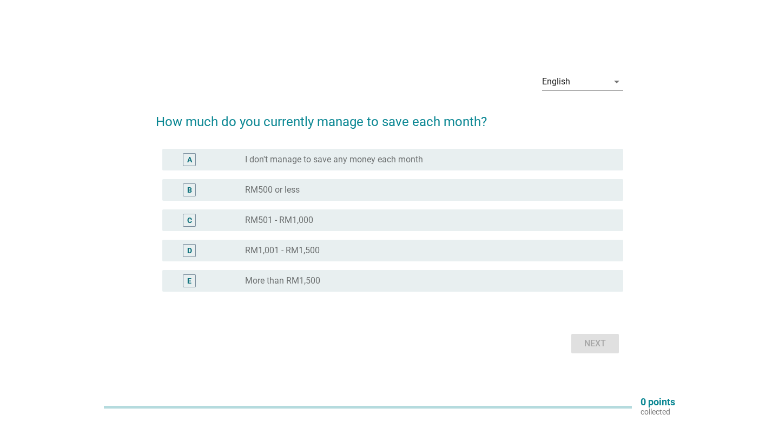
click at [376, 289] on div "E radio_button_unchecked More than RM1,500" at bounding box center [392, 281] width 461 height 22
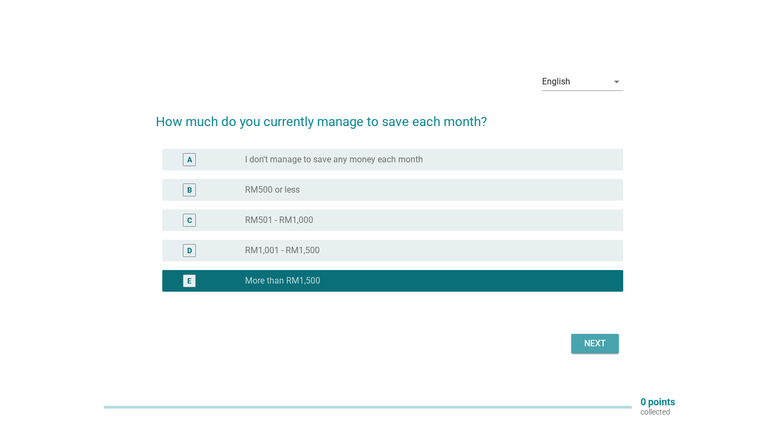
click at [607, 347] on div "Next" at bounding box center [595, 343] width 30 height 13
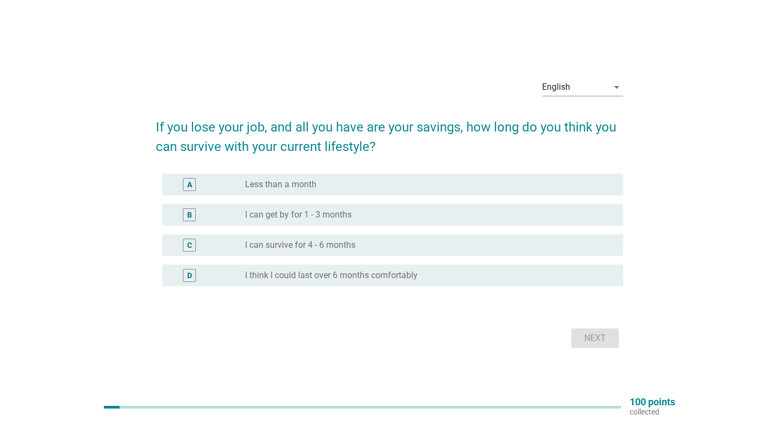
click at [414, 275] on label "I think I could last over 6 months comfortably" at bounding box center [331, 275] width 173 height 11
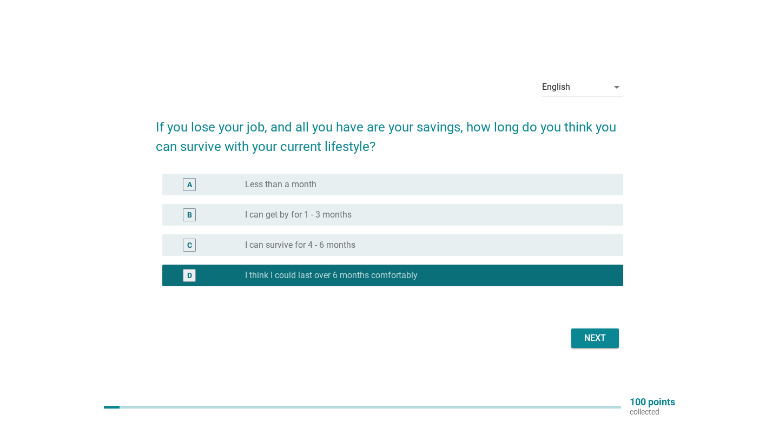
click at [595, 339] on div "Next" at bounding box center [595, 338] width 30 height 13
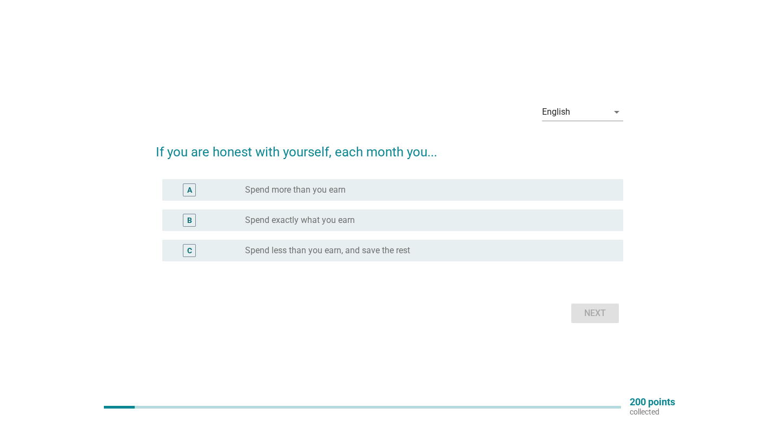
click at [378, 256] on div "radio_button_unchecked Spend less than you earn, and save the rest" at bounding box center [429, 250] width 369 height 13
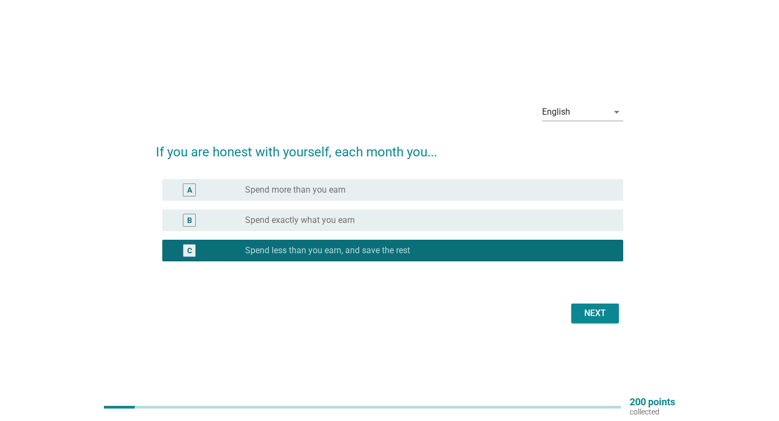
click at [585, 316] on div "Next" at bounding box center [595, 313] width 30 height 13
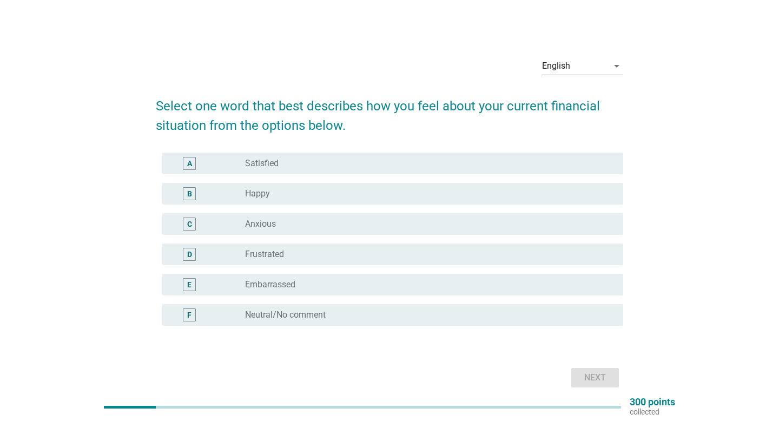
click at [355, 162] on div "radio_button_unchecked Satisfied" at bounding box center [425, 163] width 361 height 11
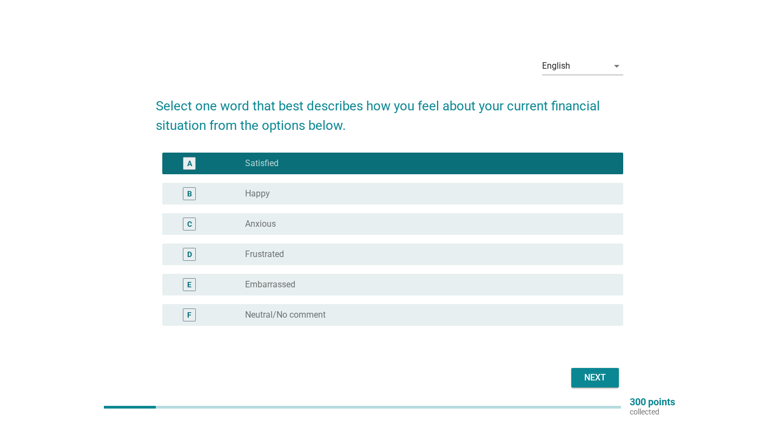
click at [595, 375] on div "Next" at bounding box center [595, 377] width 30 height 13
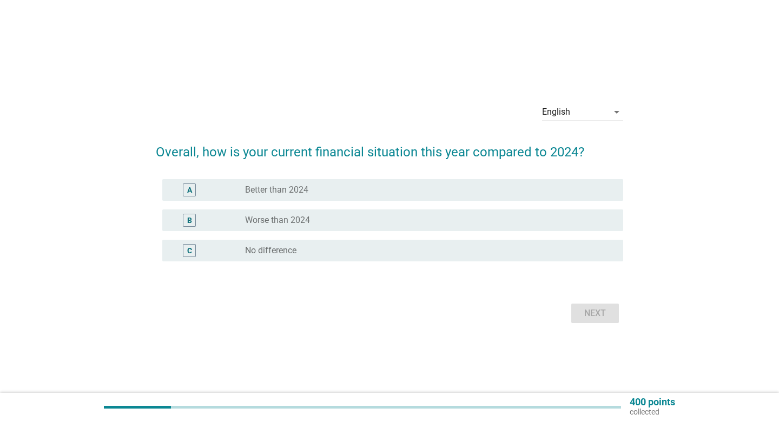
click at [374, 190] on div "radio_button_unchecked Better than 2024" at bounding box center [425, 189] width 361 height 11
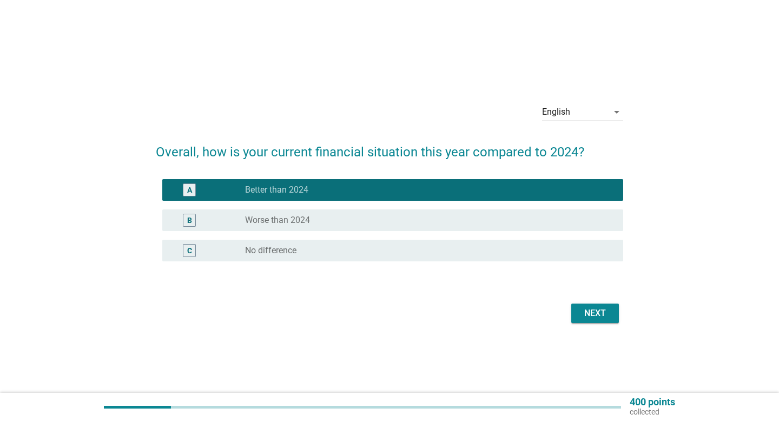
click at [585, 314] on div "Next" at bounding box center [595, 313] width 30 height 13
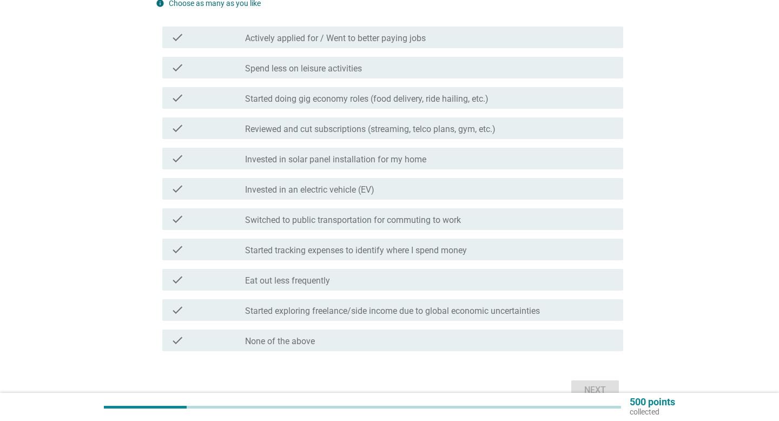
scroll to position [120, 0]
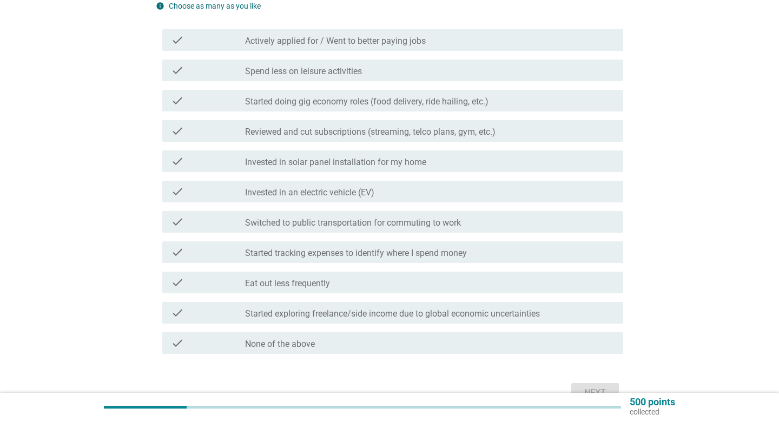
click at [410, 347] on div "check_box_outline_blank None of the above" at bounding box center [429, 342] width 369 height 13
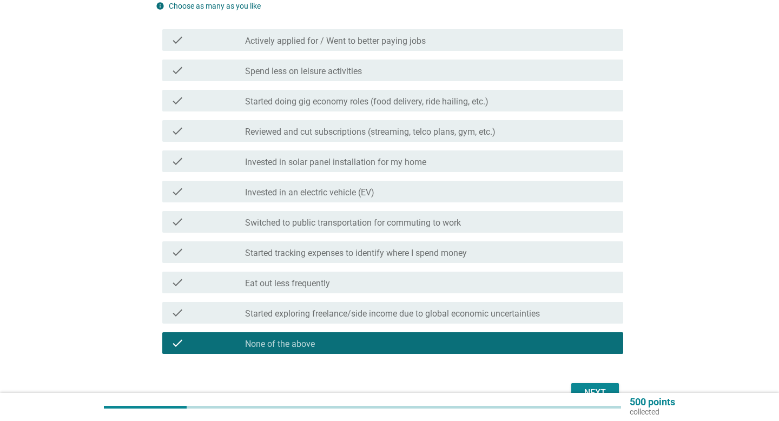
click at [602, 386] on button "Next" at bounding box center [595, 392] width 48 height 19
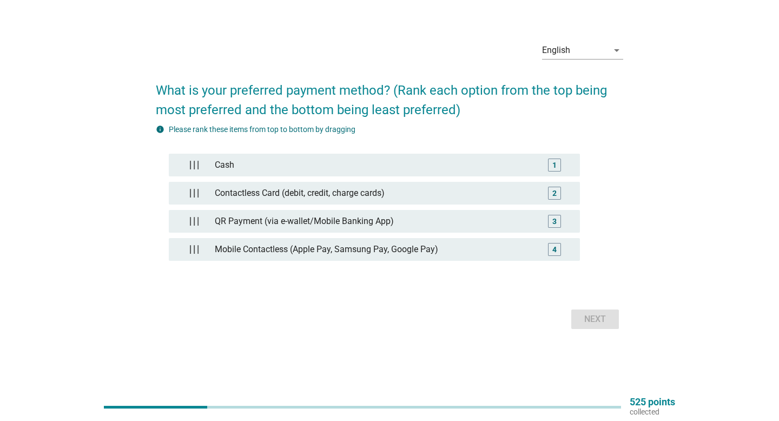
scroll to position [0, 0]
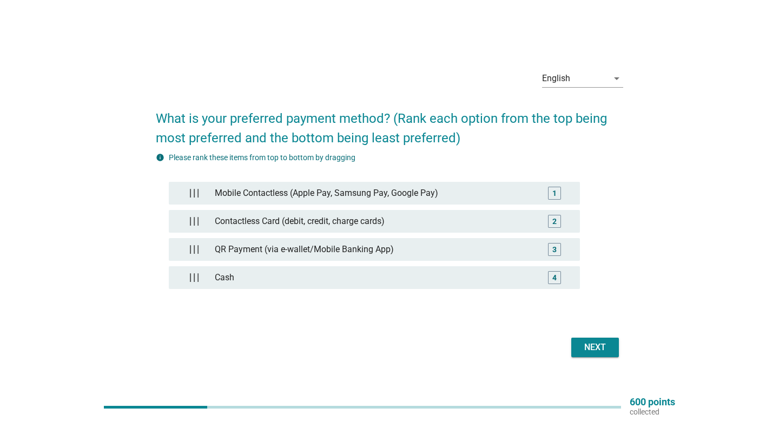
click at [605, 349] on div "Next" at bounding box center [595, 347] width 30 height 13
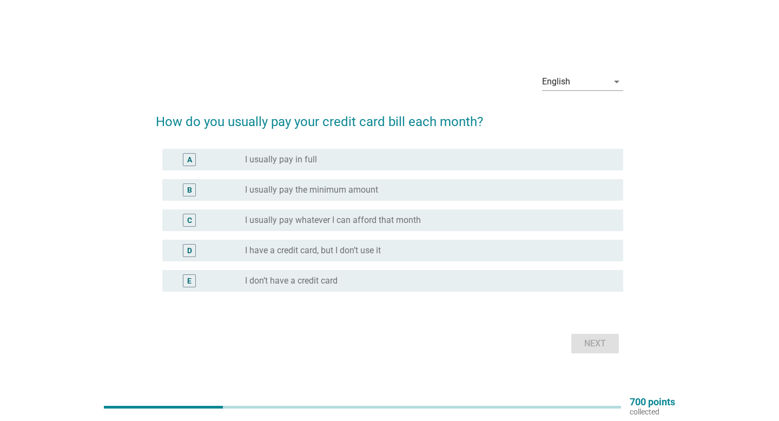
click at [389, 162] on div "radio_button_unchecked I usually pay in full" at bounding box center [425, 159] width 361 height 11
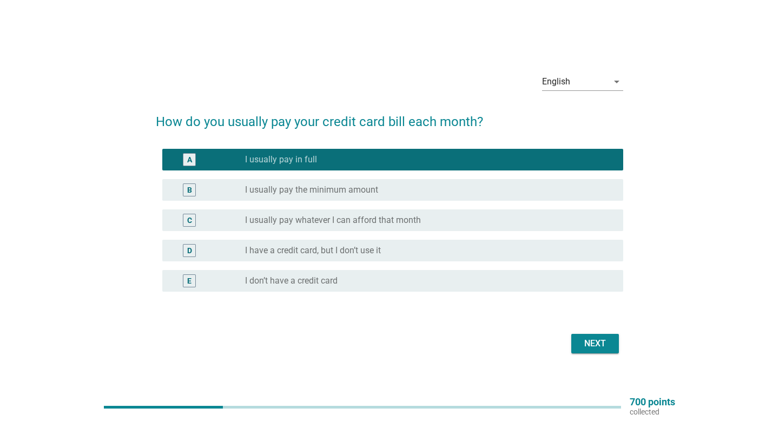
click at [607, 337] on div "Next" at bounding box center [595, 343] width 30 height 13
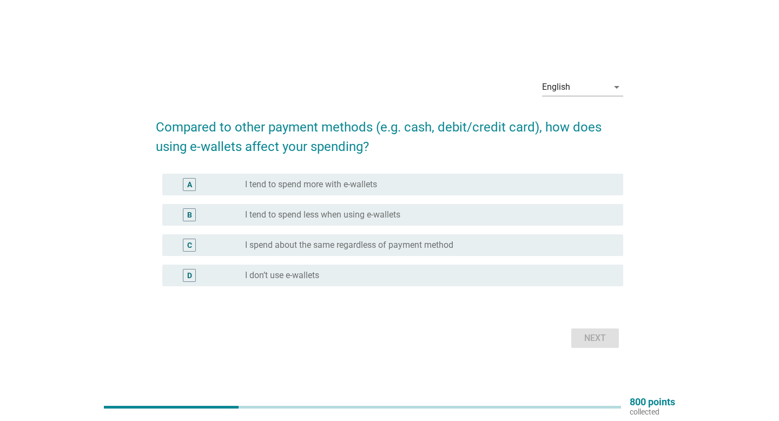
click at [395, 188] on div "radio_button_unchecked I tend to spend more with e-wallets" at bounding box center [425, 184] width 361 height 11
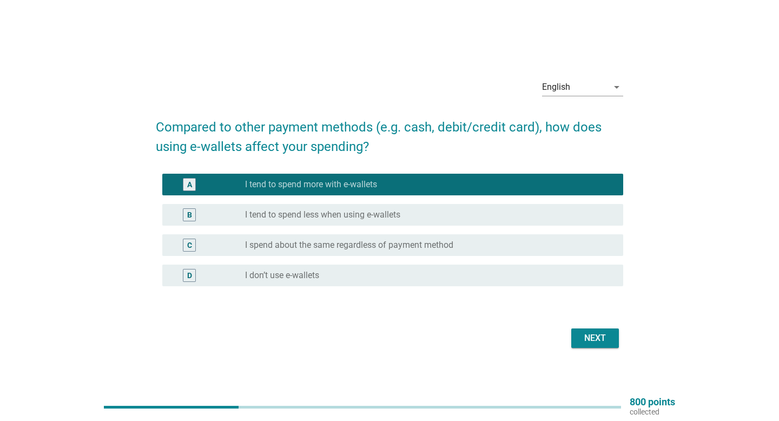
click at [402, 215] on div "radio_button_unchecked I tend to spend less when using e-wallets" at bounding box center [425, 214] width 361 height 11
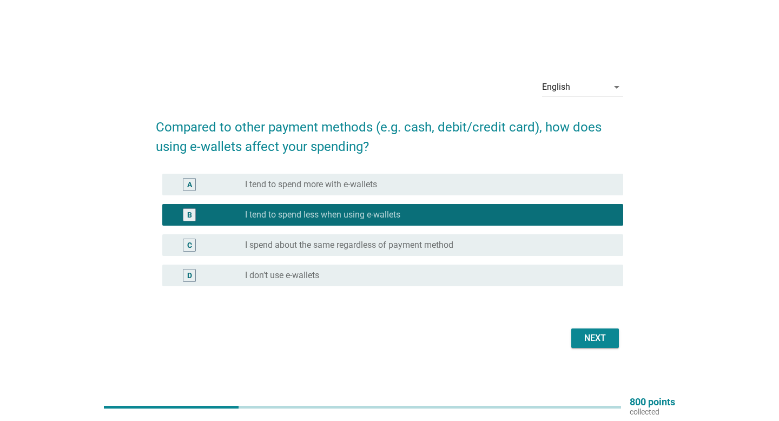
click at [416, 254] on div "C radio_button_unchecked I spend about the same regardless of payment method" at bounding box center [392, 245] width 461 height 22
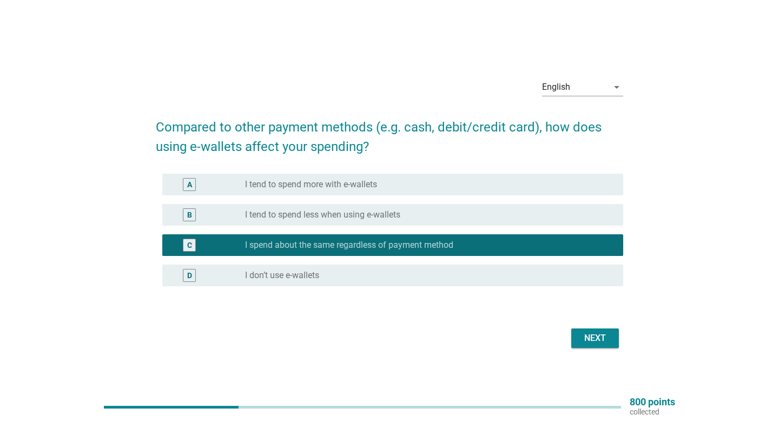
click at [596, 340] on div "Next" at bounding box center [595, 338] width 30 height 13
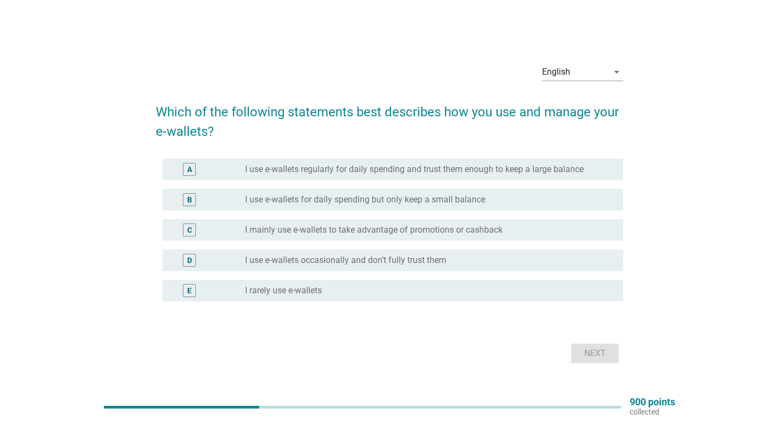
click at [428, 173] on label "I use e-wallets regularly for daily spending and trust them enough to keep a la…" at bounding box center [414, 169] width 339 height 11
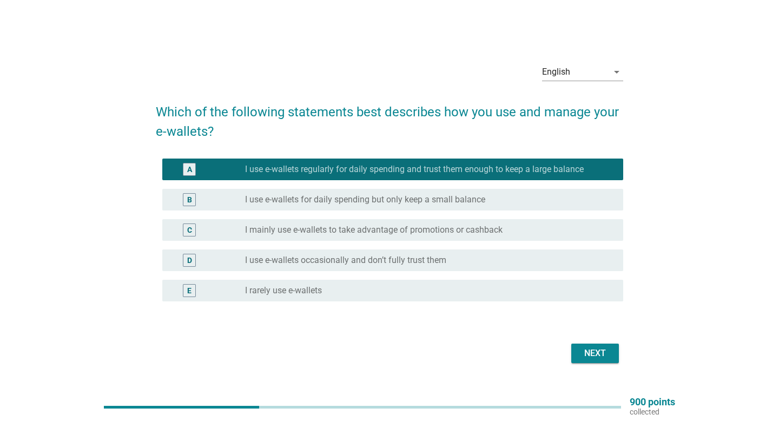
click at [593, 348] on div "Next" at bounding box center [595, 353] width 30 height 13
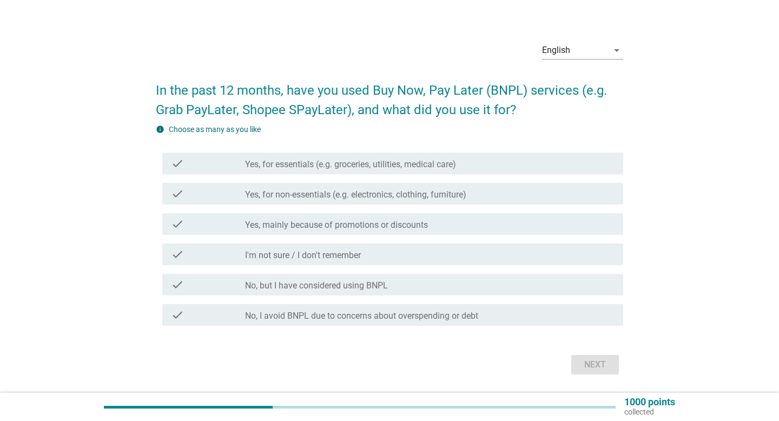
scroll to position [19, 0]
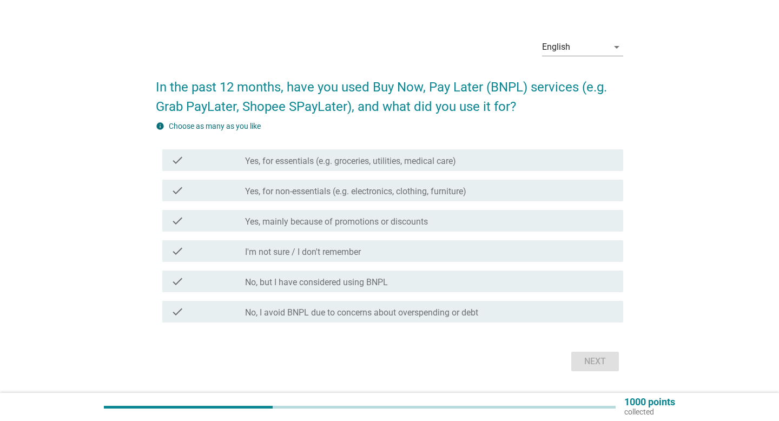
click at [390, 250] on div "check_box_outline_blank I'm not sure / I don't remember" at bounding box center [429, 250] width 369 height 13
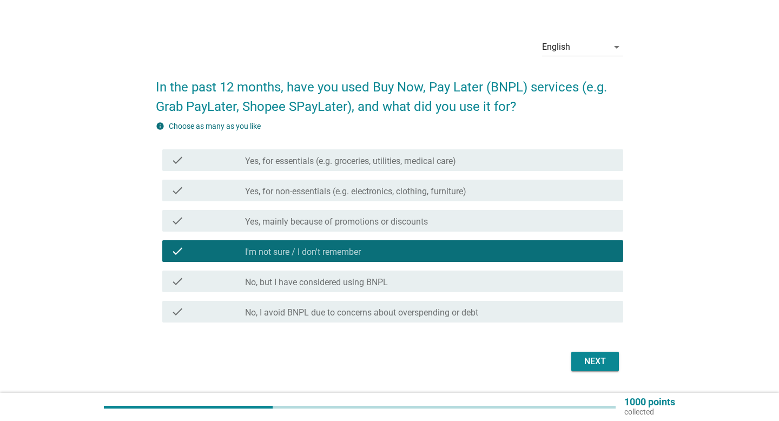
click at [600, 360] on div "Next" at bounding box center [595, 361] width 30 height 13
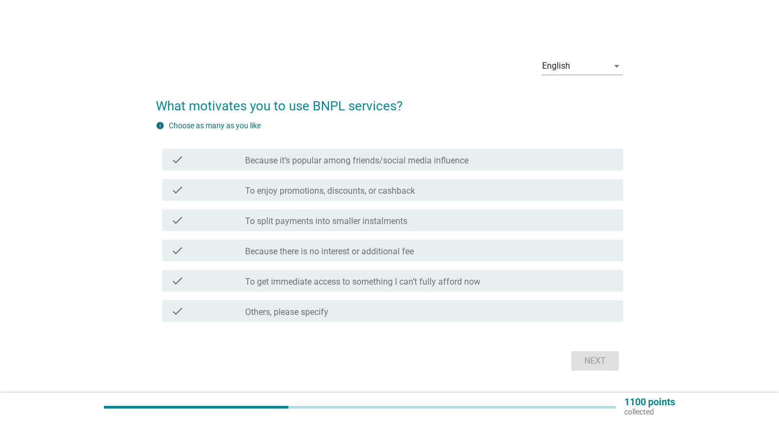
click at [375, 281] on label "To get immediate access to something I can’t fully afford now" at bounding box center [362, 281] width 235 height 11
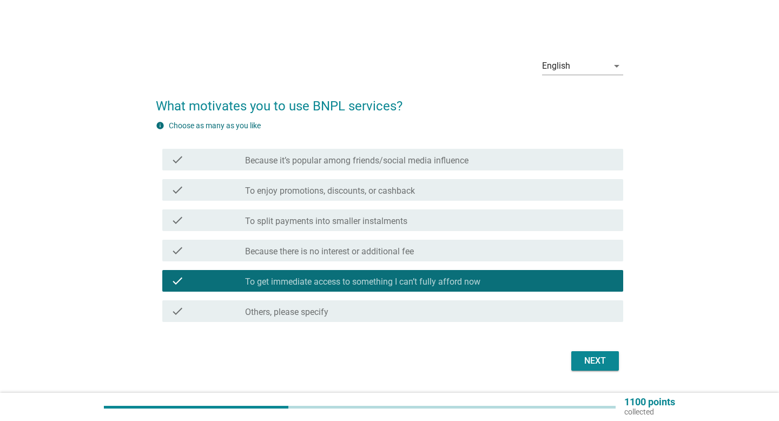
click at [382, 196] on label "To enjoy promotions, discounts, or cashback" at bounding box center [330, 191] width 170 height 11
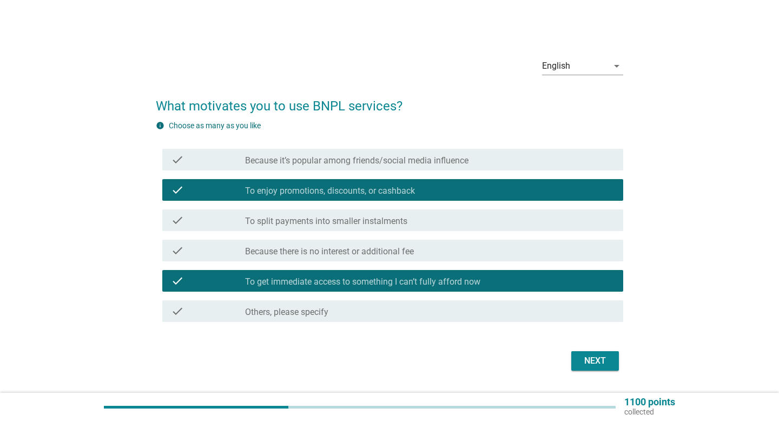
click at [592, 359] on div "Next" at bounding box center [595, 360] width 30 height 13
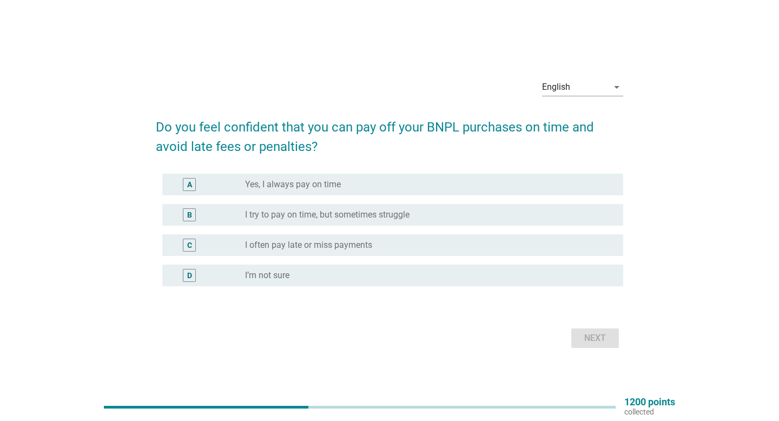
click at [363, 189] on div "radio_button_unchecked Yes, I always pay on time" at bounding box center [425, 184] width 361 height 11
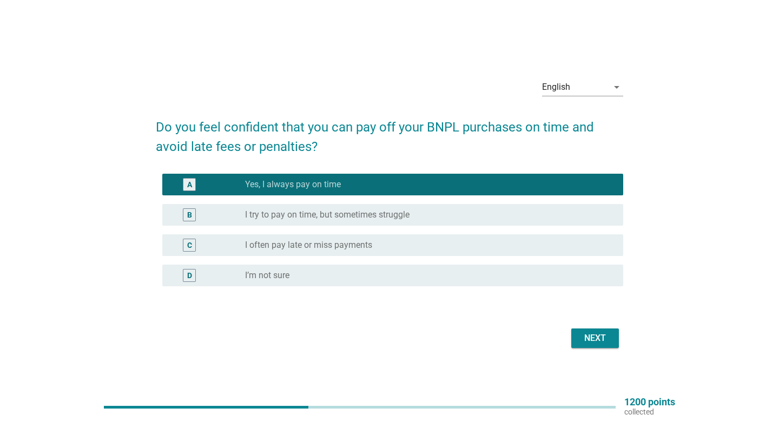
click at [578, 339] on button "Next" at bounding box center [595, 337] width 48 height 19
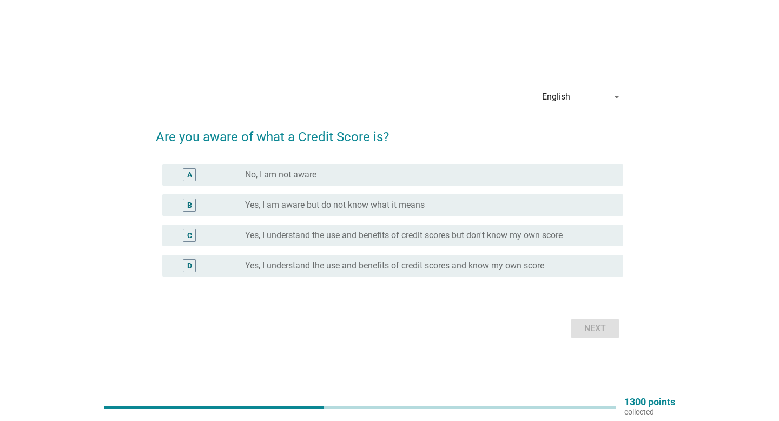
click at [411, 244] on div "C radio_button_unchecked Yes, I understand the use and benefits of credit score…" at bounding box center [392, 235] width 461 height 22
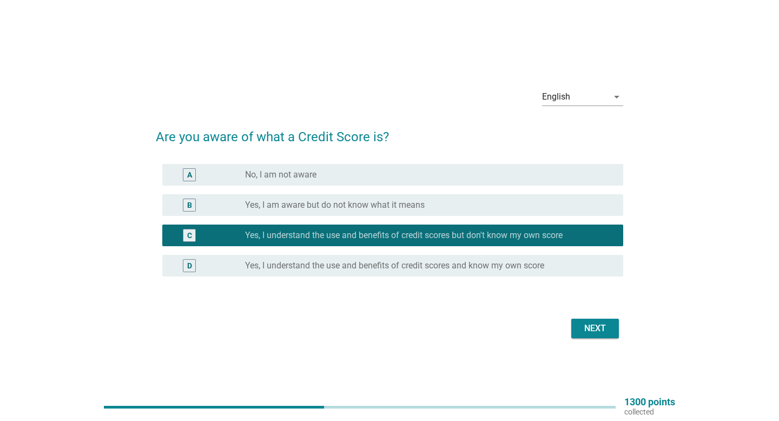
click at [445, 274] on div "D radio_button_unchecked Yes, I understand the use and benefits of credit score…" at bounding box center [392, 266] width 461 height 22
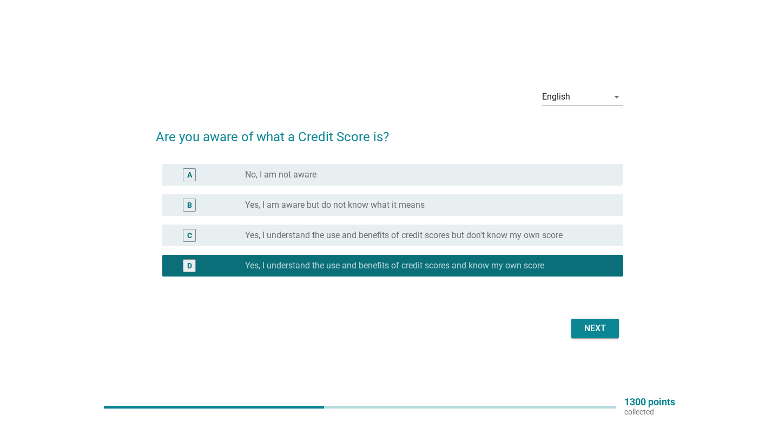
click at [589, 329] on div "Next" at bounding box center [595, 328] width 30 height 13
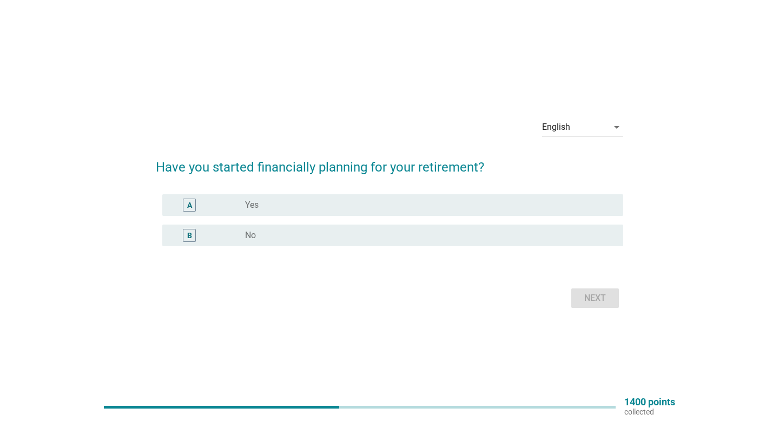
click at [360, 209] on div "radio_button_unchecked Yes" at bounding box center [425, 205] width 361 height 11
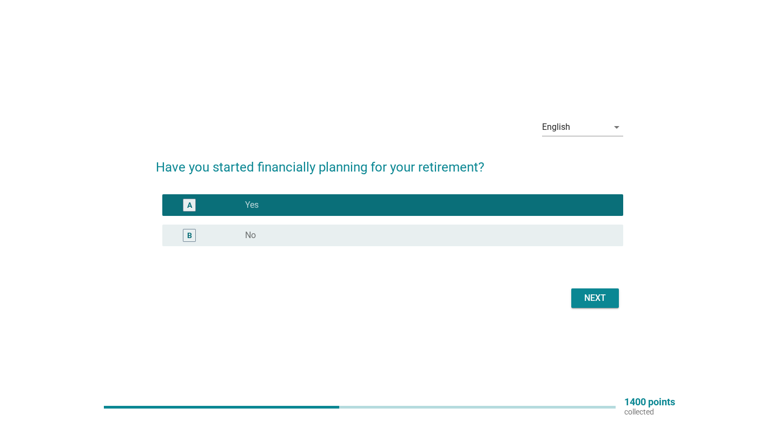
click at [595, 296] on div "Next" at bounding box center [595, 298] width 30 height 13
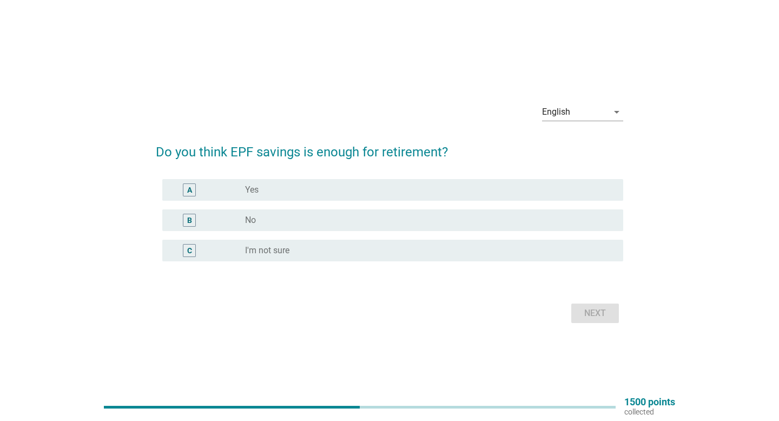
click at [346, 190] on div "radio_button_unchecked Yes" at bounding box center [425, 189] width 361 height 11
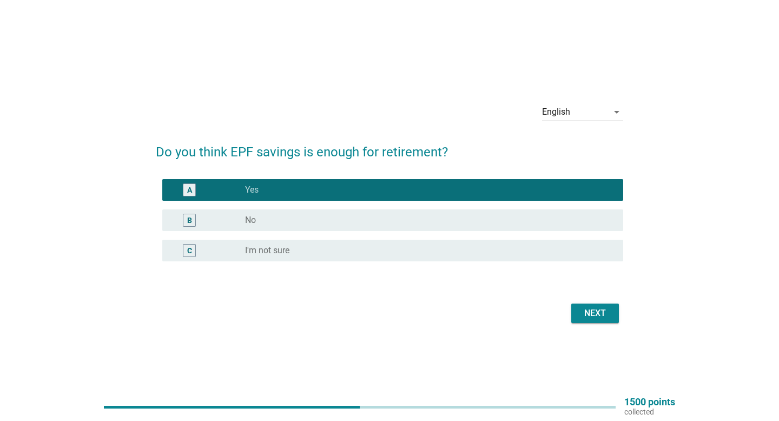
click at [611, 307] on button "Next" at bounding box center [595, 312] width 48 height 19
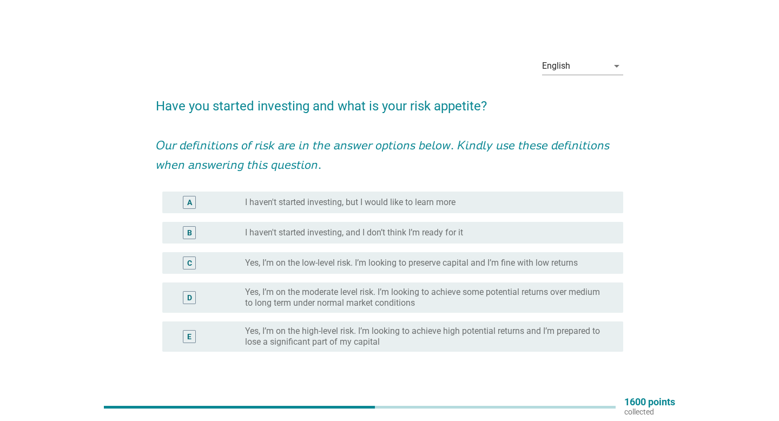
click at [485, 292] on label "Yes, I’m on the moderate level risk. I’m looking to achieve some potential retu…" at bounding box center [425, 298] width 361 height 22
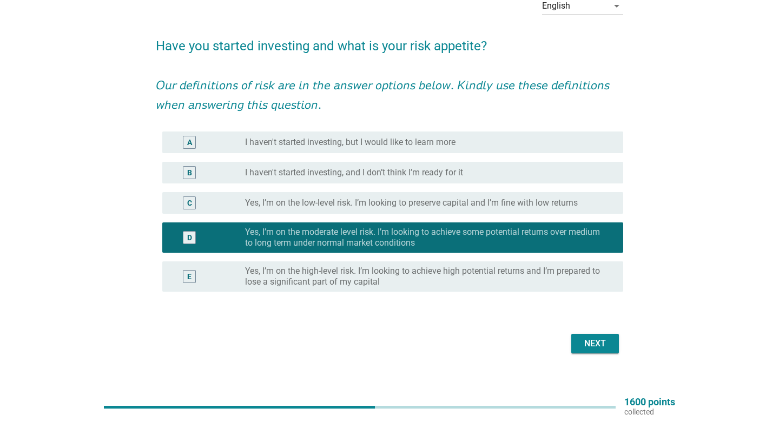
scroll to position [63, 0]
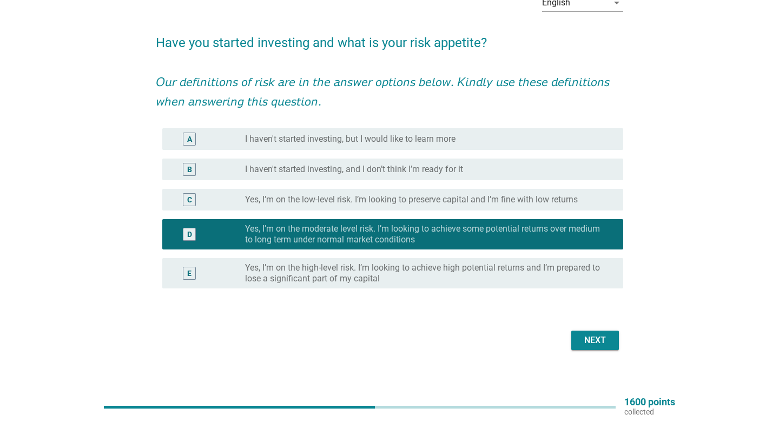
click at [603, 346] on div "Next" at bounding box center [595, 340] width 30 height 13
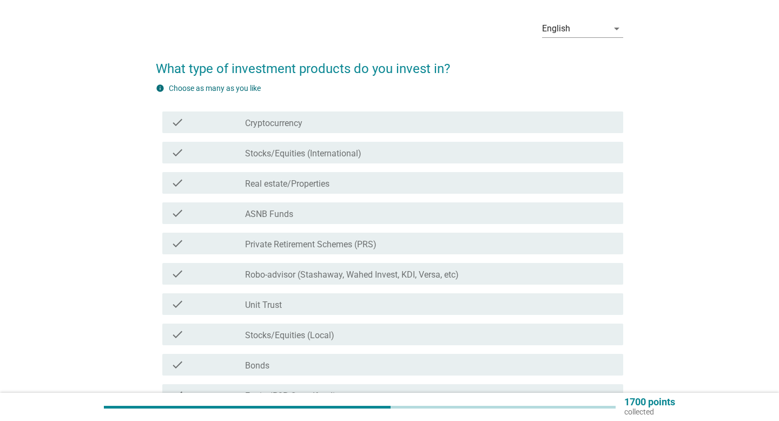
scroll to position [56, 0]
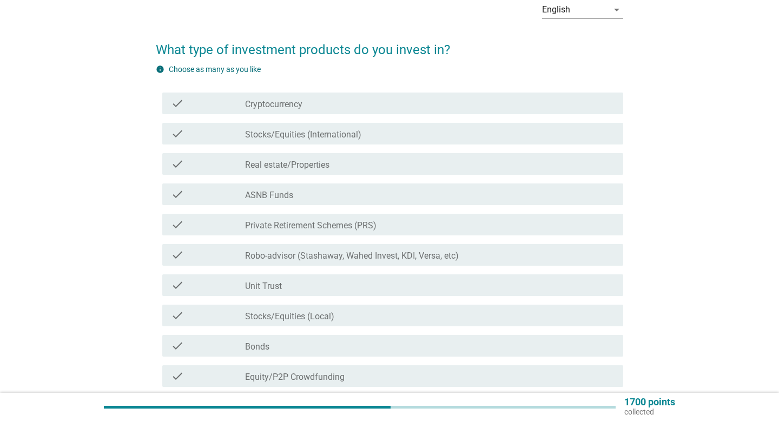
click at [363, 135] on div "check_box_outline_blank Stocks/Equities (International)" at bounding box center [429, 133] width 369 height 13
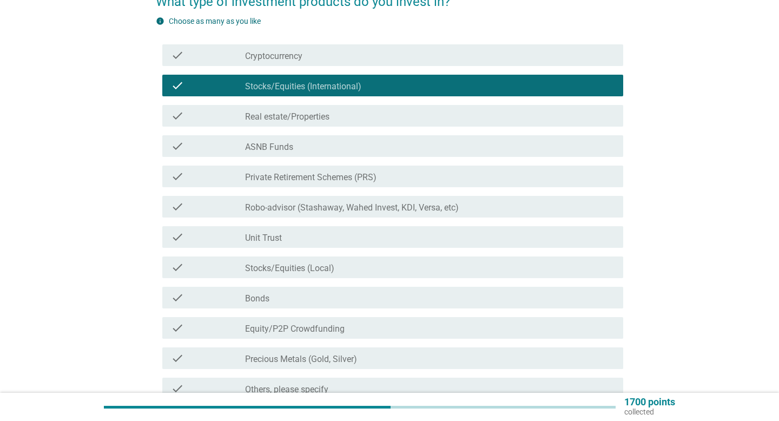
scroll to position [105, 0]
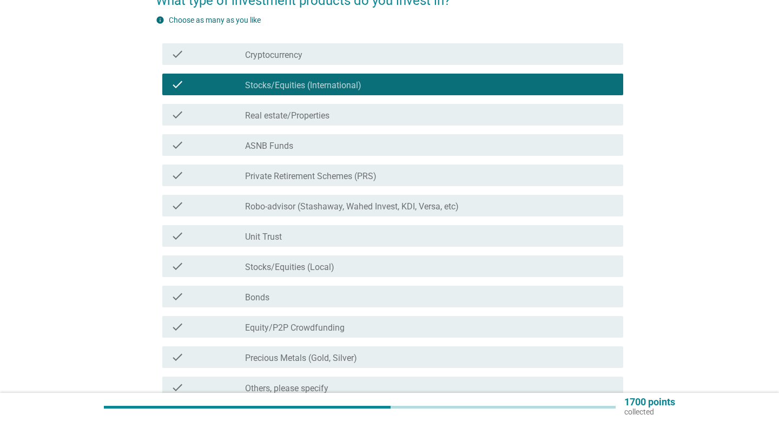
click at [329, 118] on label "Real estate/Properties" at bounding box center [287, 115] width 84 height 11
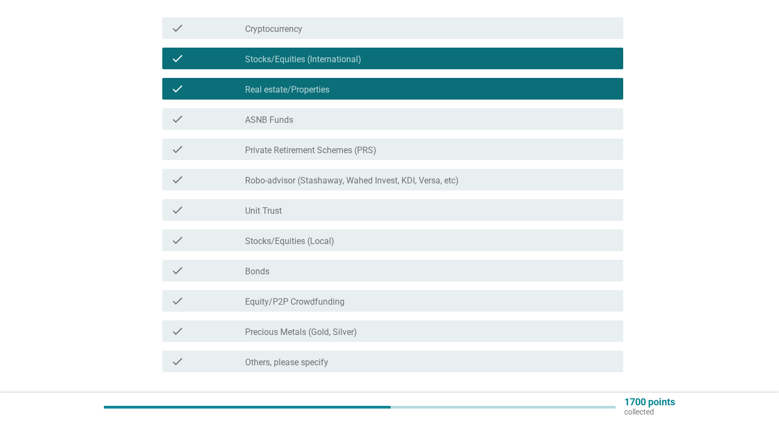
scroll to position [142, 0]
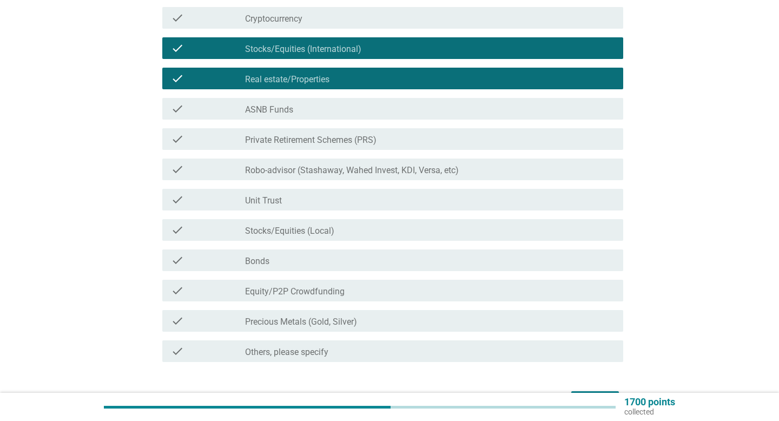
click at [354, 228] on div "check_box_outline_blank Stocks/Equities (Local)" at bounding box center [429, 229] width 369 height 13
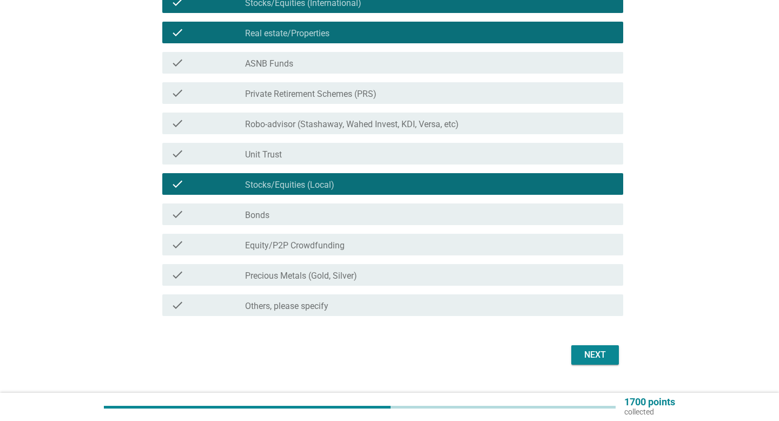
scroll to position [211, 0]
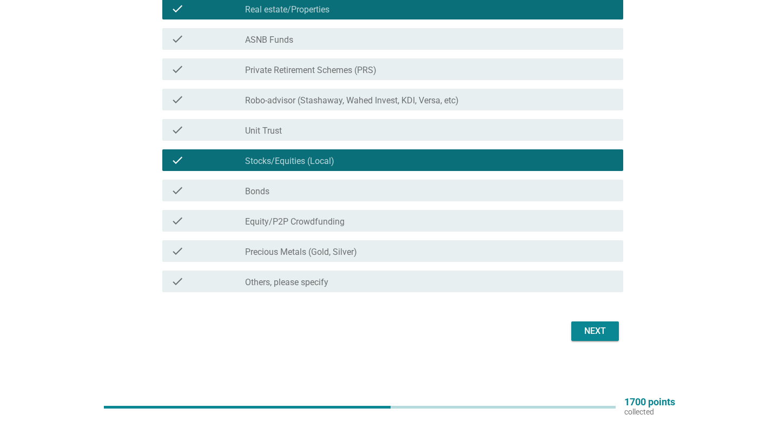
click at [588, 329] on div "Next" at bounding box center [595, 331] width 30 height 13
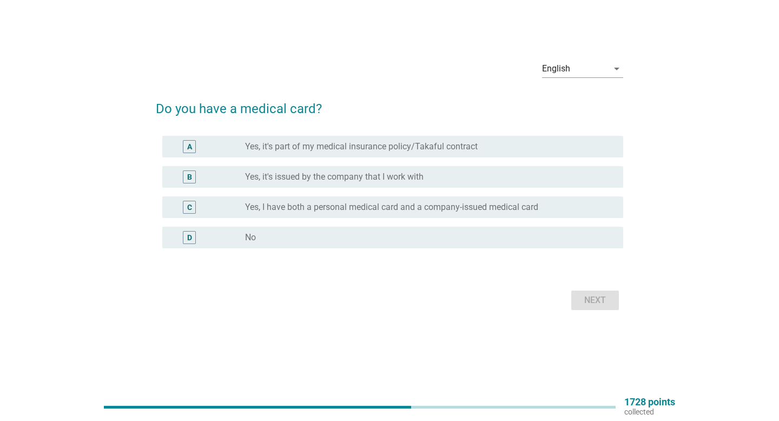
scroll to position [0, 0]
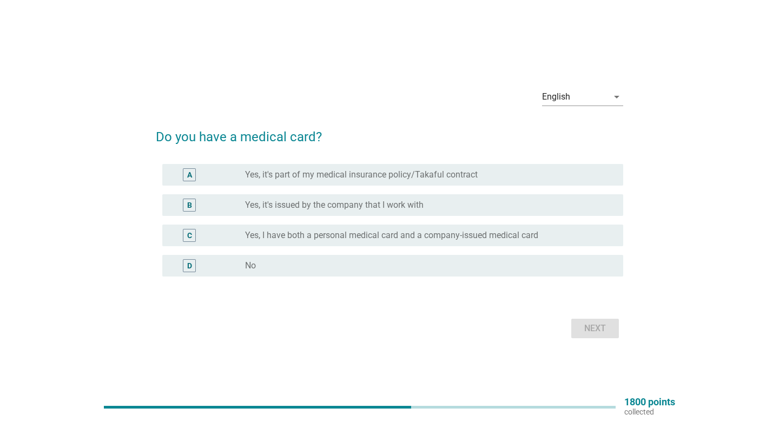
click at [378, 241] on div "radio_button_unchecked Yes, I have both a personal medical card and a company-i…" at bounding box center [429, 235] width 369 height 13
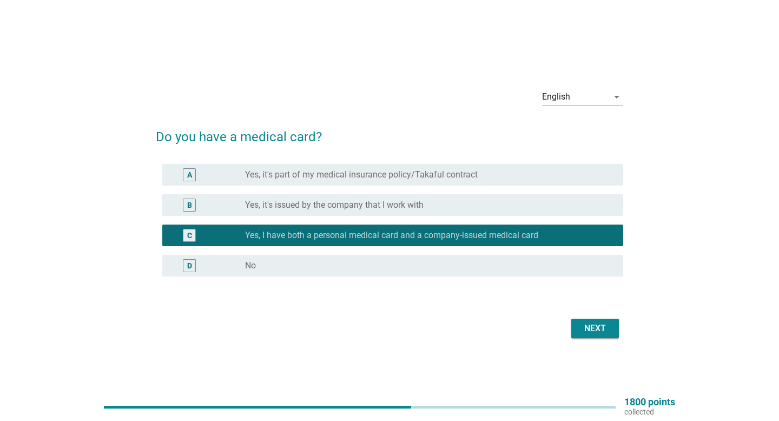
click at [605, 333] on div "Next" at bounding box center [595, 328] width 30 height 13
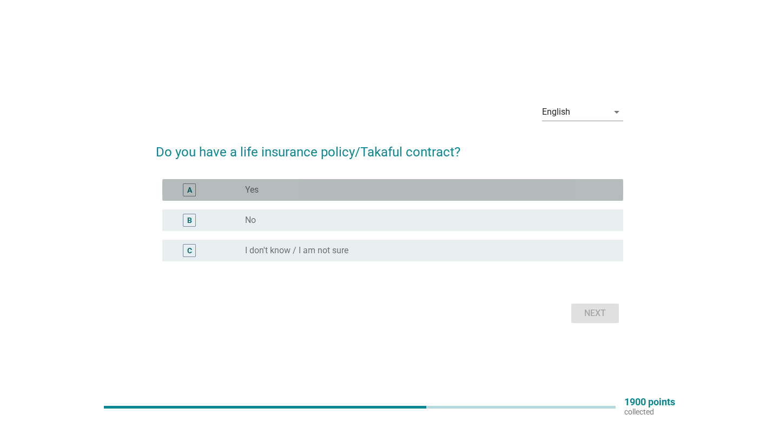
click at [336, 192] on div "radio_button_unchecked Yes" at bounding box center [425, 189] width 361 height 11
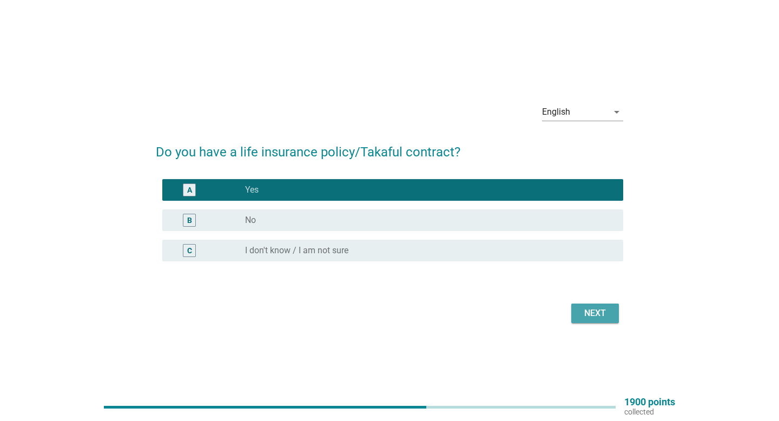
click at [586, 312] on div "Next" at bounding box center [595, 313] width 30 height 13
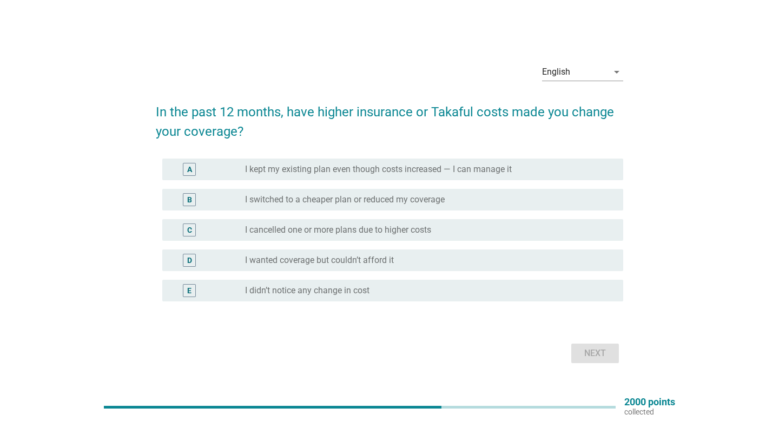
click at [510, 169] on label "I kept my existing plan even though costs increased — I can manage it" at bounding box center [378, 169] width 267 height 11
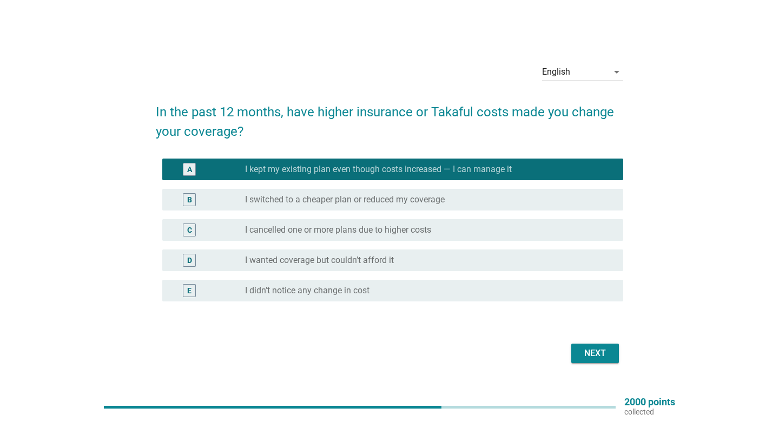
click at [599, 351] on div "Next" at bounding box center [595, 353] width 30 height 13
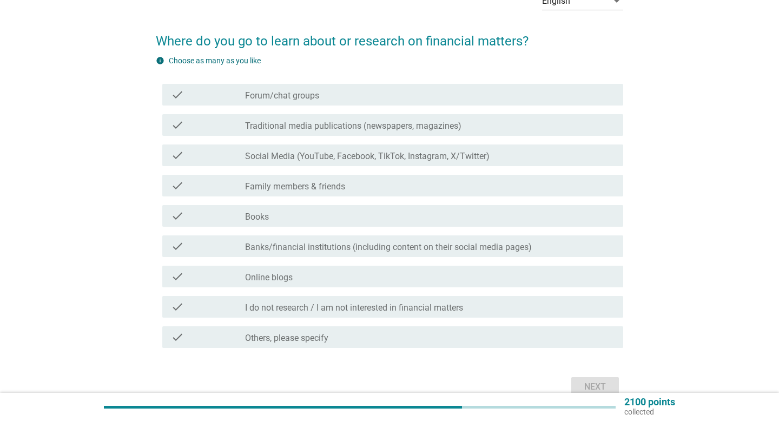
scroll to position [71, 0]
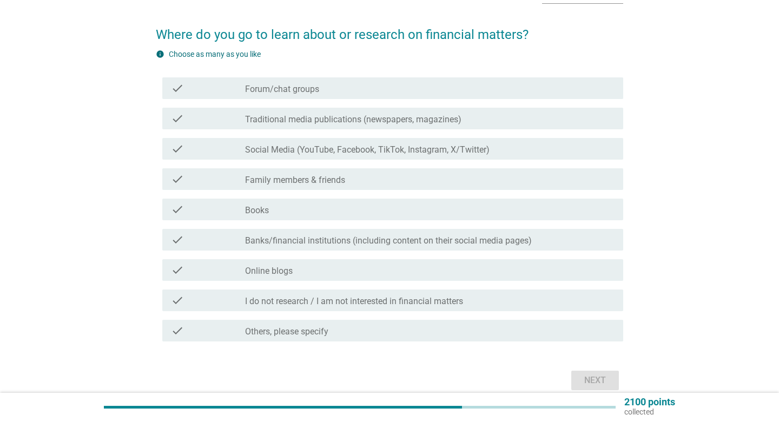
click at [422, 155] on div "check check_box_outline_blank Social Media (YouTube, Facebook, TikTok, Instagra…" at bounding box center [392, 149] width 461 height 22
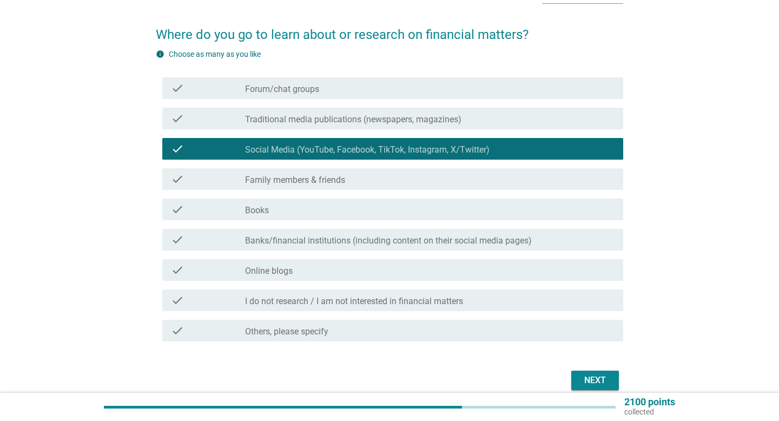
click at [605, 376] on div "Next" at bounding box center [595, 380] width 30 height 13
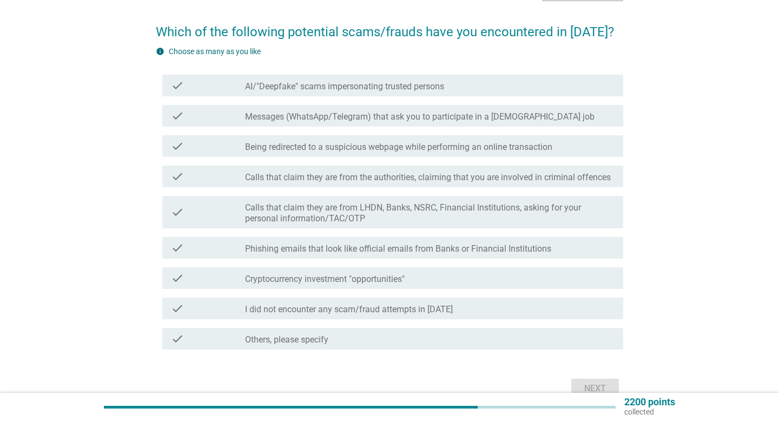
scroll to position [78, 0]
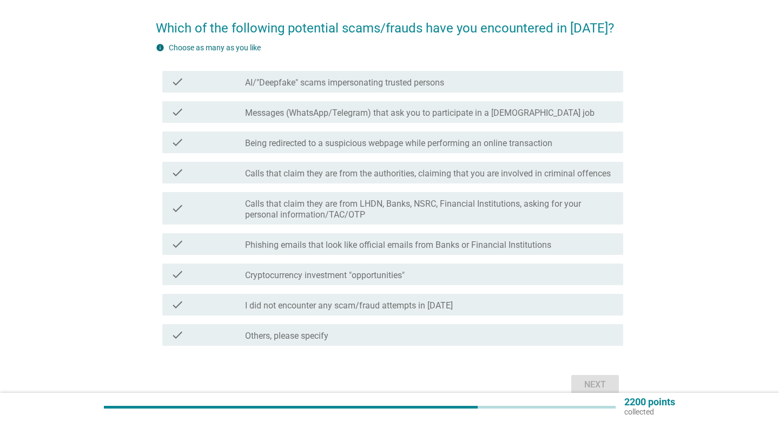
click at [492, 180] on div "check check_box_outline_blank Calls that claim they are from the authorities, c…" at bounding box center [392, 173] width 461 height 22
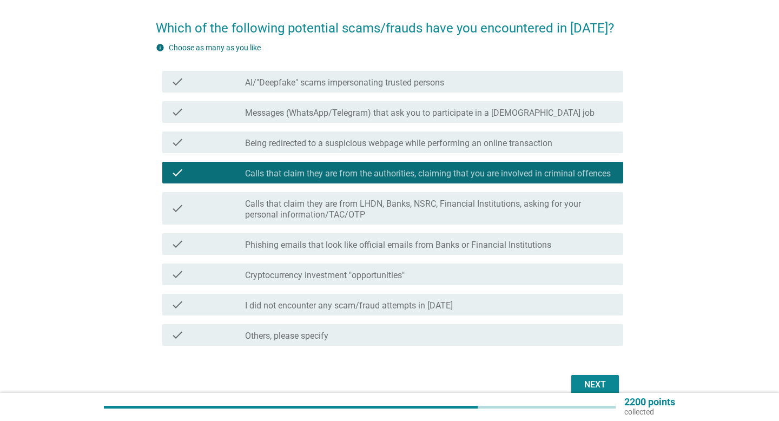
click at [603, 379] on div "Next" at bounding box center [595, 384] width 30 height 13
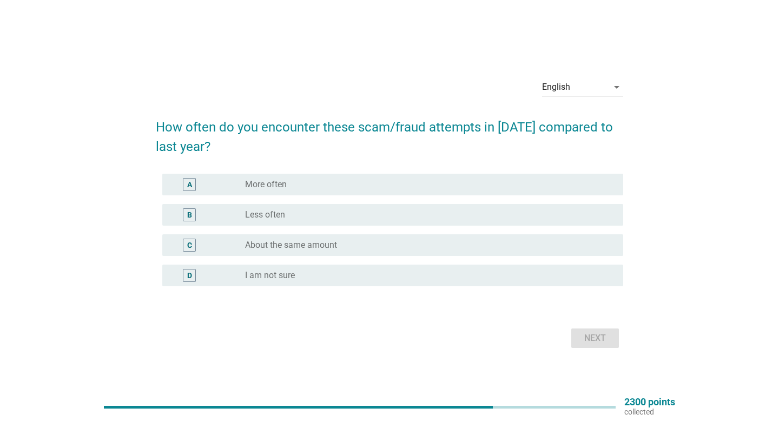
click at [381, 187] on div "radio_button_unchecked More often" at bounding box center [425, 184] width 361 height 11
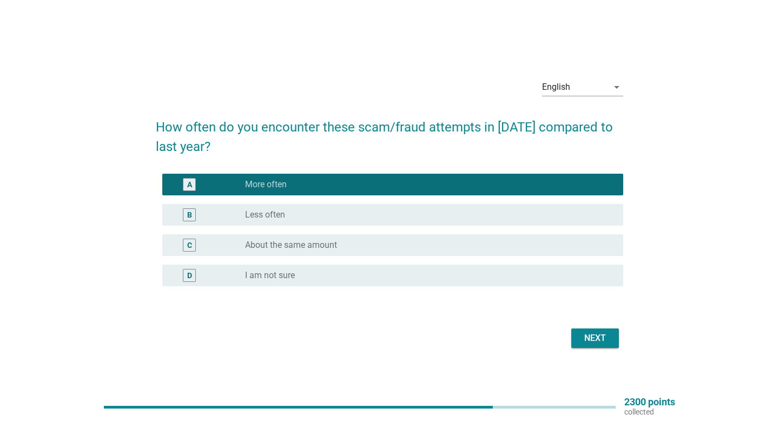
click at [588, 341] on div "Next" at bounding box center [595, 338] width 30 height 13
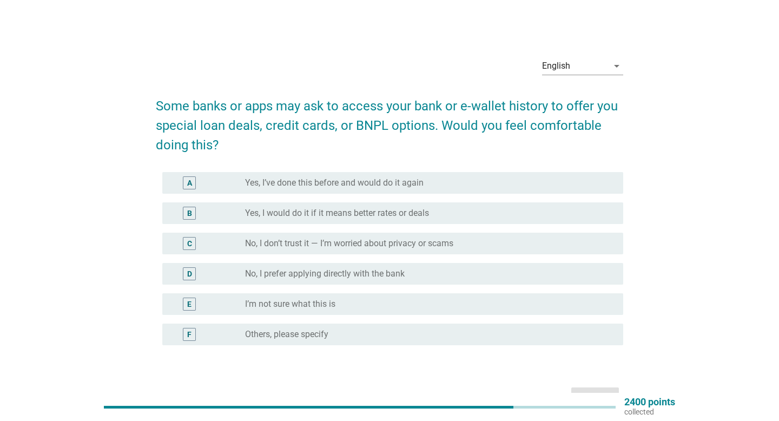
click at [407, 247] on label "No, I don’t trust it — I’m worried about privacy or scams" at bounding box center [349, 243] width 208 height 11
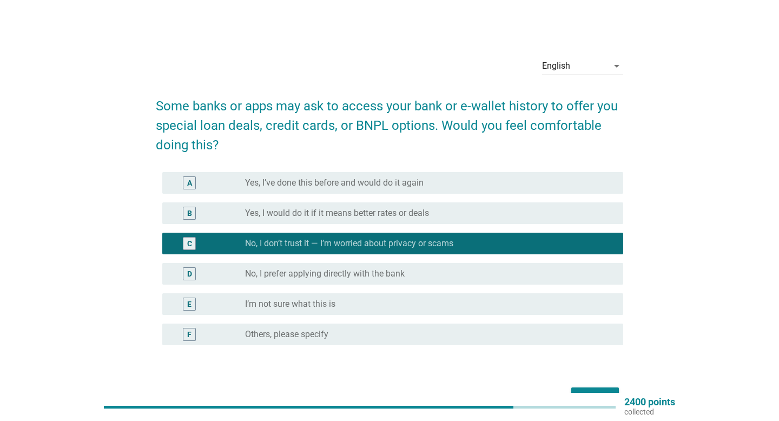
click at [604, 388] on button "Next" at bounding box center [595, 396] width 48 height 19
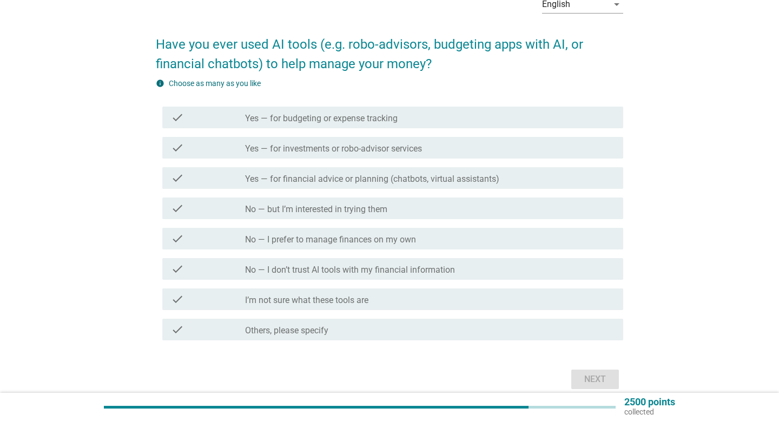
scroll to position [67, 0]
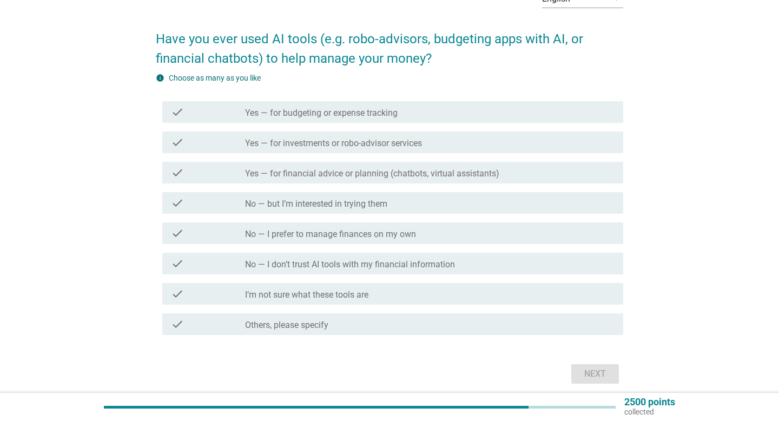
click at [459, 170] on label "Yes — for financial advice or planning (chatbots, virtual assistants)" at bounding box center [372, 173] width 254 height 11
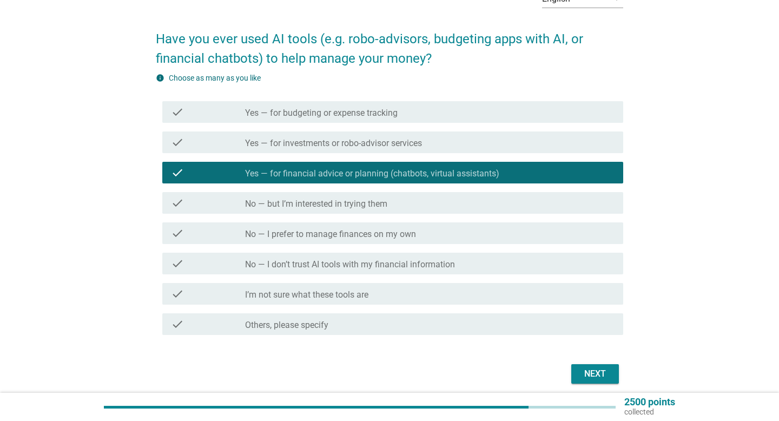
click at [592, 371] on div "Next" at bounding box center [595, 373] width 30 height 13
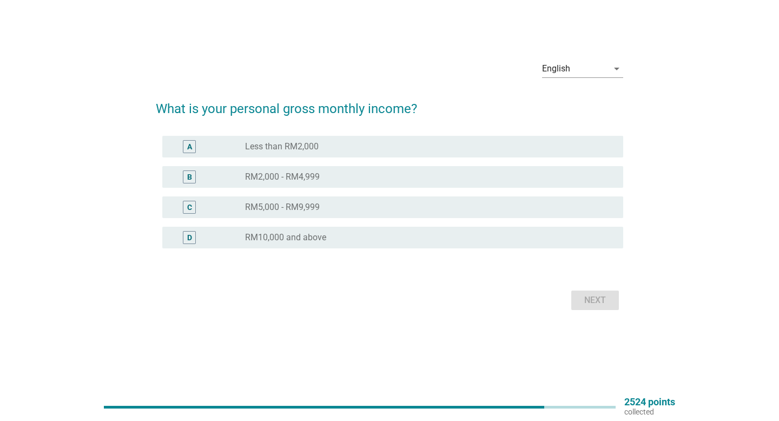
scroll to position [0, 0]
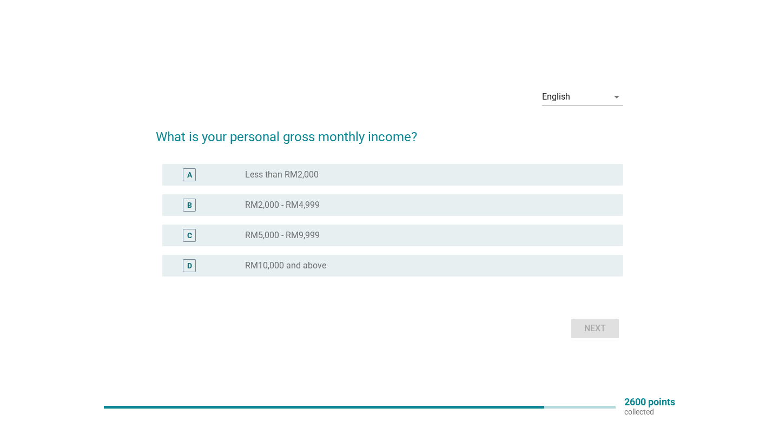
click at [413, 267] on div "radio_button_unchecked RM10,000 and above" at bounding box center [425, 265] width 361 height 11
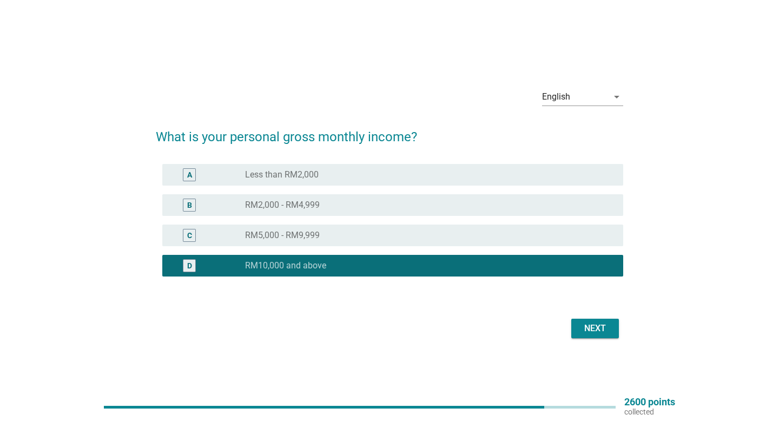
click at [585, 327] on div "Next" at bounding box center [595, 328] width 30 height 13
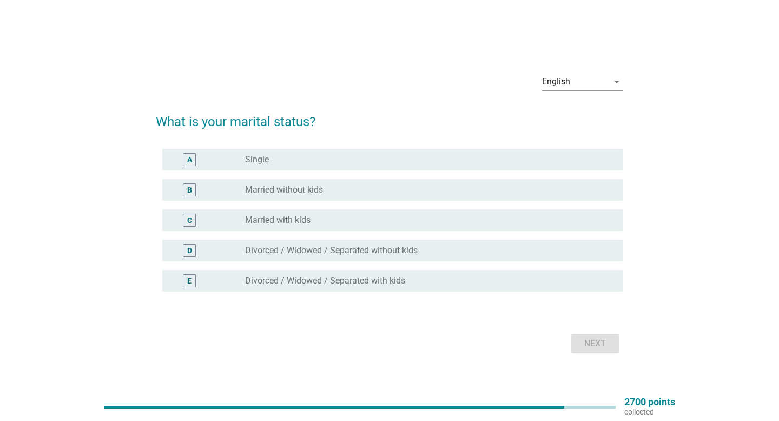
click at [346, 157] on div "radio_button_unchecked Single" at bounding box center [425, 159] width 361 height 11
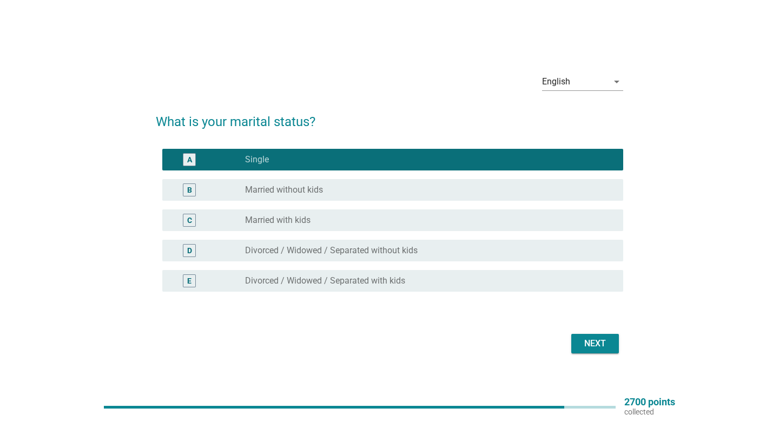
click at [592, 347] on div "Next" at bounding box center [595, 343] width 30 height 13
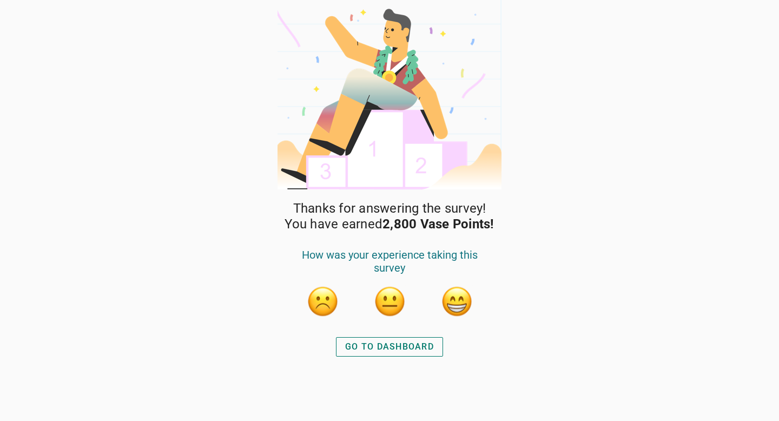
click at [404, 348] on div "GO TO DASHBOARD" at bounding box center [389, 346] width 89 height 13
